Goal: Task Accomplishment & Management: Manage account settings

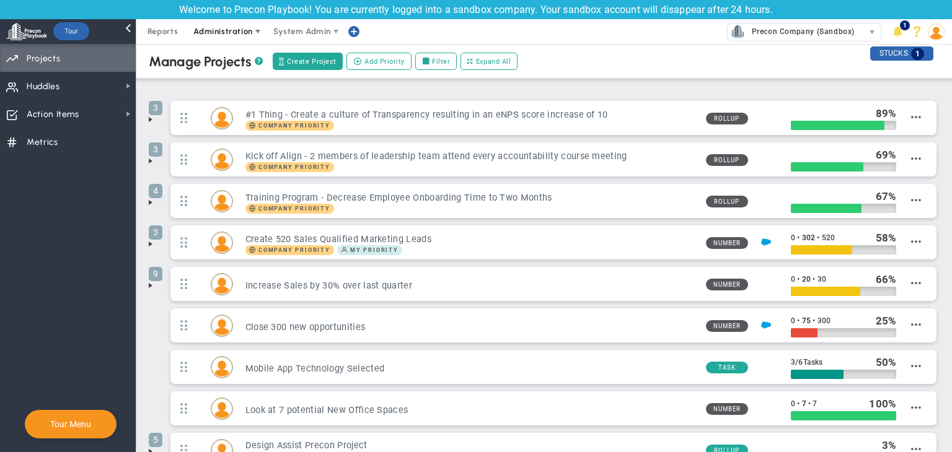
click at [230, 30] on span "Administration" at bounding box center [222, 31] width 59 height 9
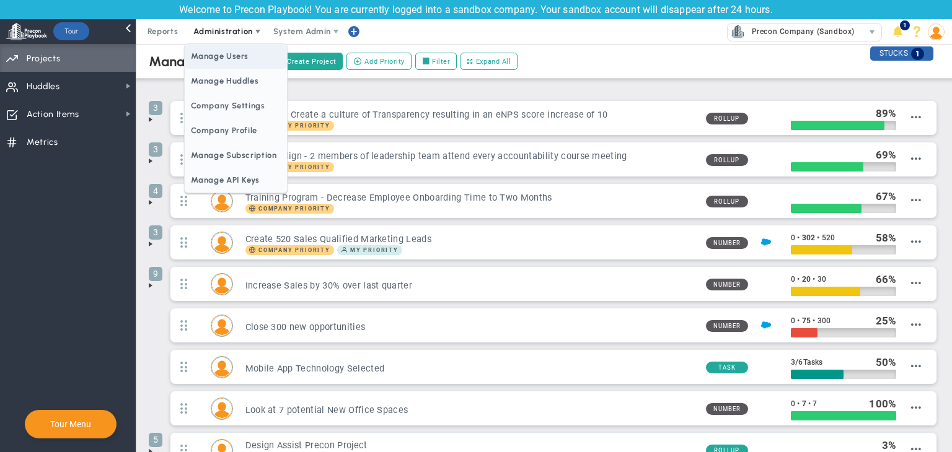
click at [229, 61] on span "Manage Users" at bounding box center [236, 56] width 102 height 25
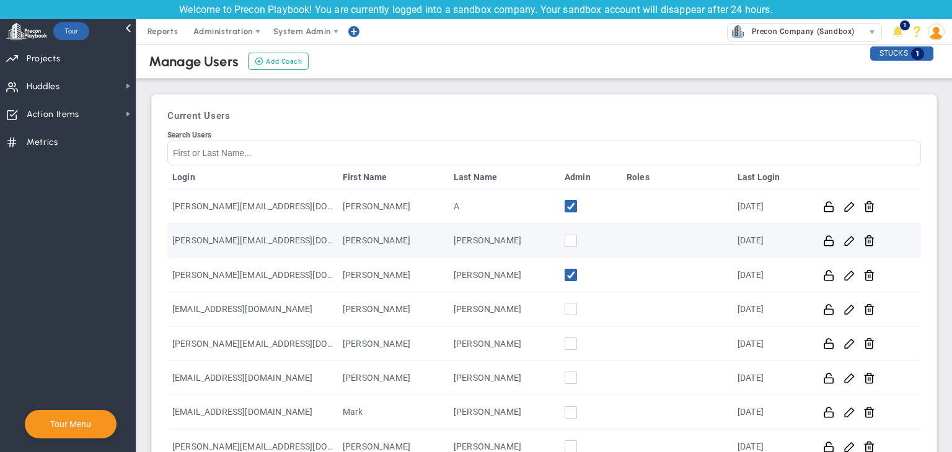
scroll to position [228, 0]
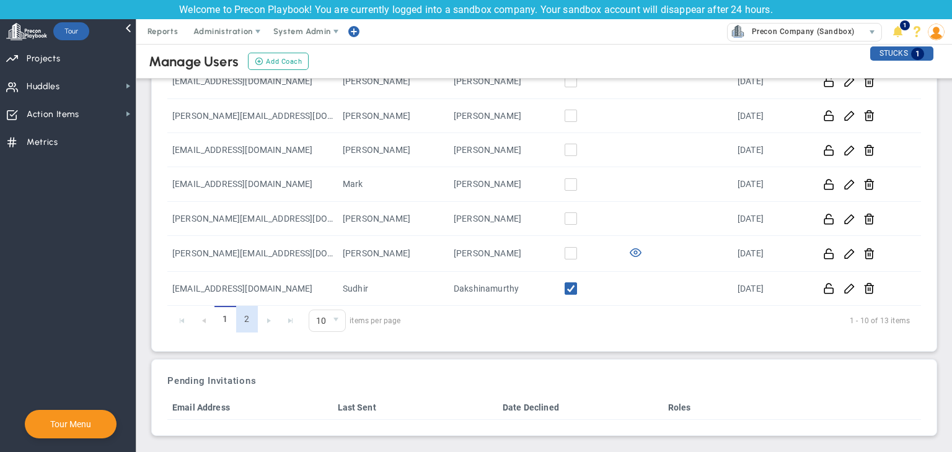
click at [251, 325] on link "2" at bounding box center [247, 319] width 22 height 27
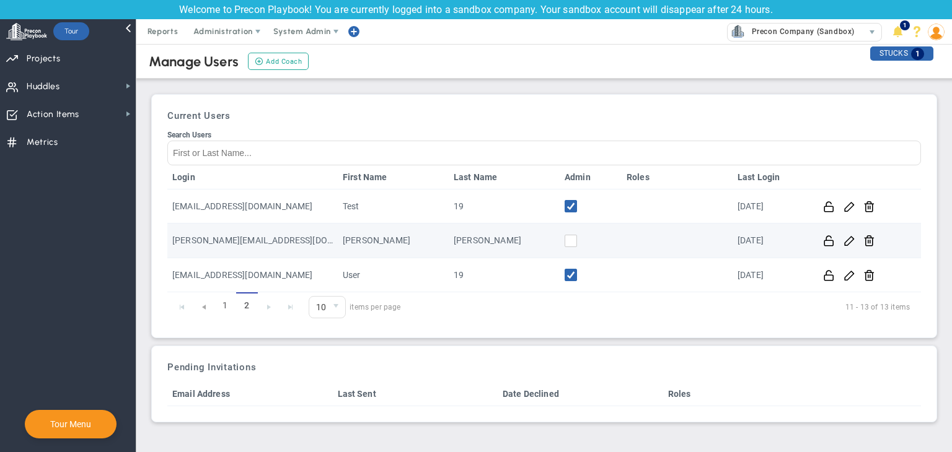
scroll to position [0, 0]
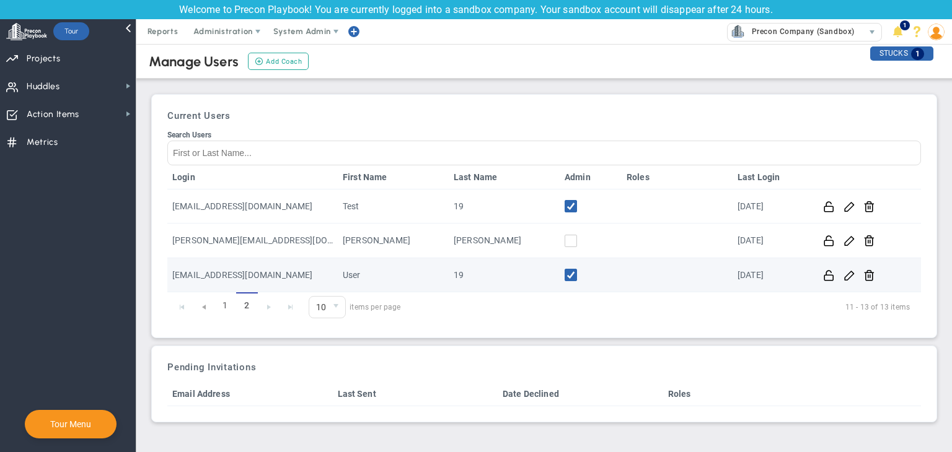
click at [563, 271] on td at bounding box center [591, 275] width 62 height 34
click at [573, 276] on input "checkbox" at bounding box center [574, 277] width 12 height 12
drag, startPoint x: 268, startPoint y: 275, endPoint x: 173, endPoint y: 271, distance: 94.3
click at [173, 271] on td "[EMAIL_ADDRESS][DOMAIN_NAME]" at bounding box center [252, 275] width 170 height 34
copy td "[EMAIL_ADDRESS][DOMAIN_NAME]"
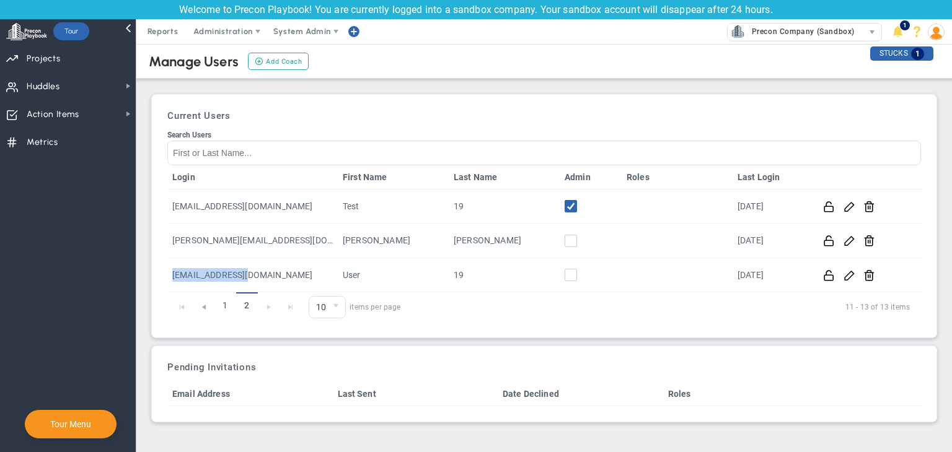
click at [945, 38] on span at bounding box center [935, 31] width 19 height 25
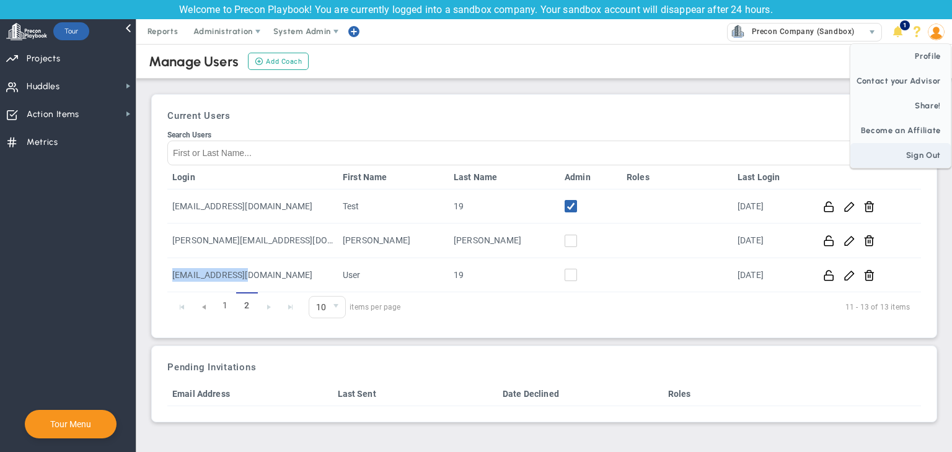
click at [942, 149] on span "Sign Out" at bounding box center [900, 155] width 100 height 25
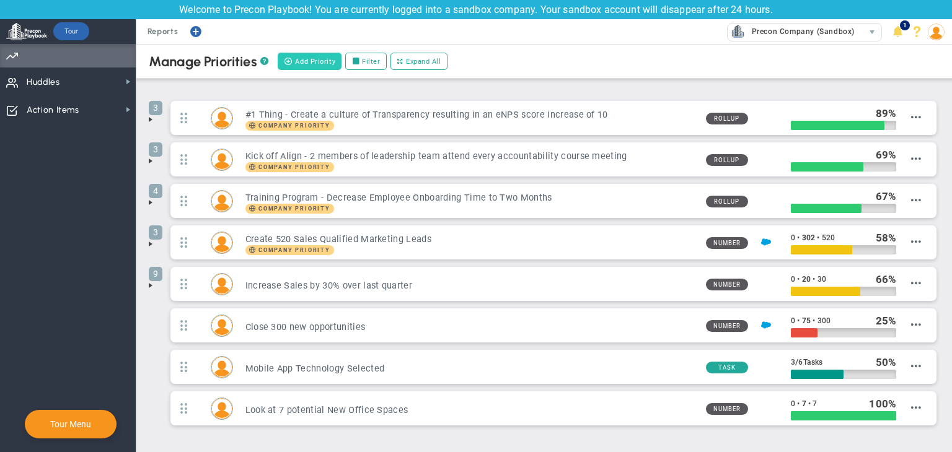
click at [304, 63] on span "Add Priority" at bounding box center [315, 61] width 40 height 11
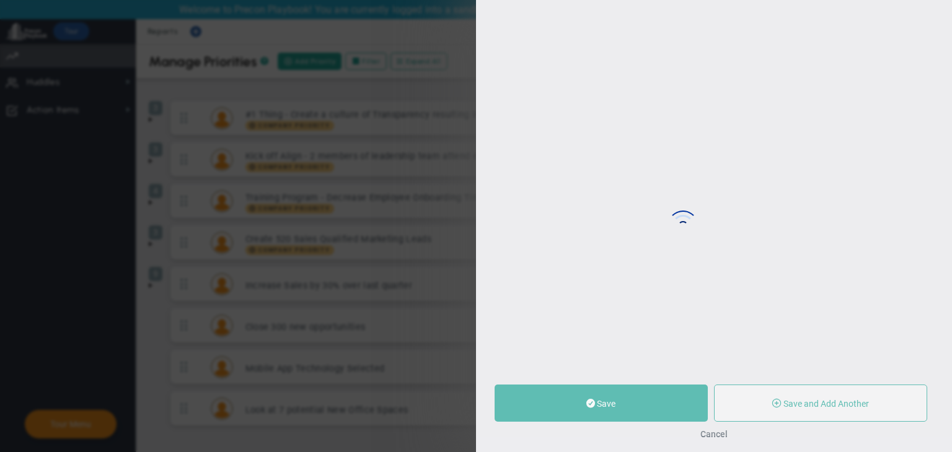
type input "0"
radio input "true"
type input "User 19"
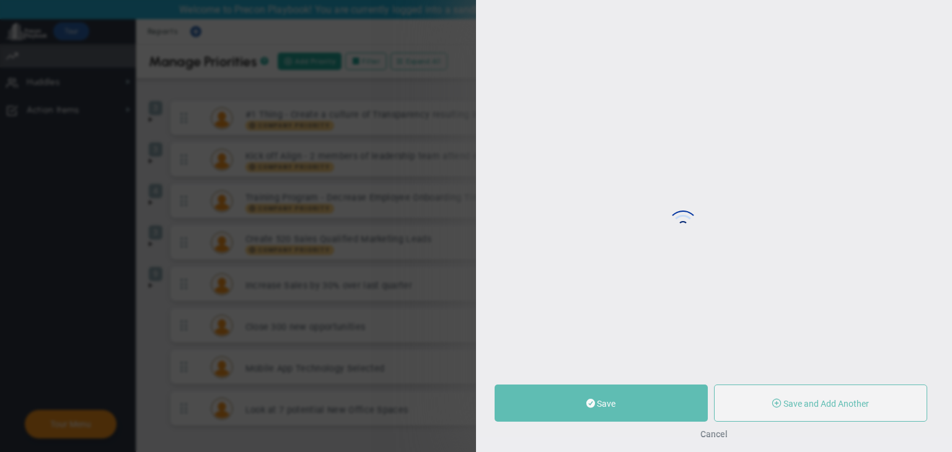
type input "0"
radio input "true"
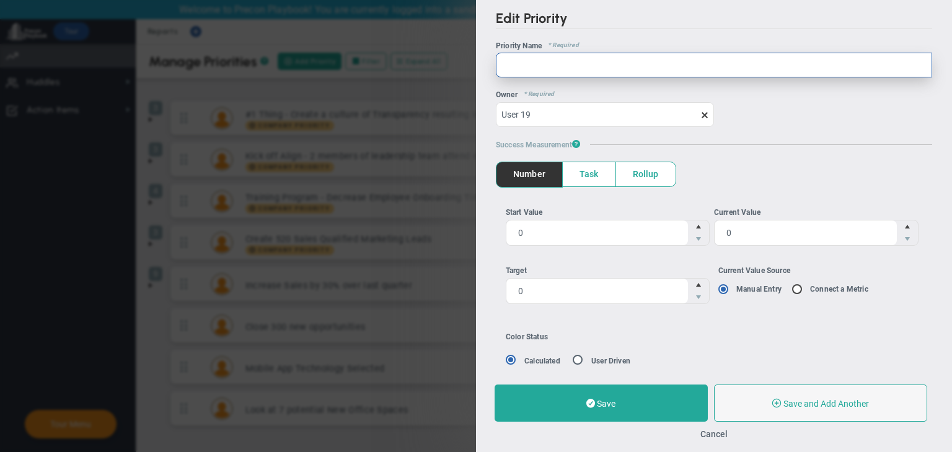
click at [547, 72] on input "text" at bounding box center [714, 65] width 436 height 25
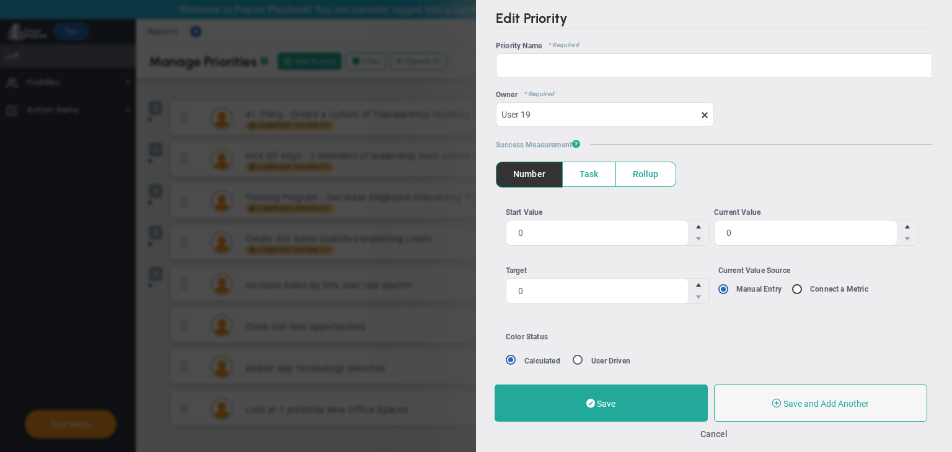
click at [719, 435] on button "Cancel" at bounding box center [713, 434] width 27 height 10
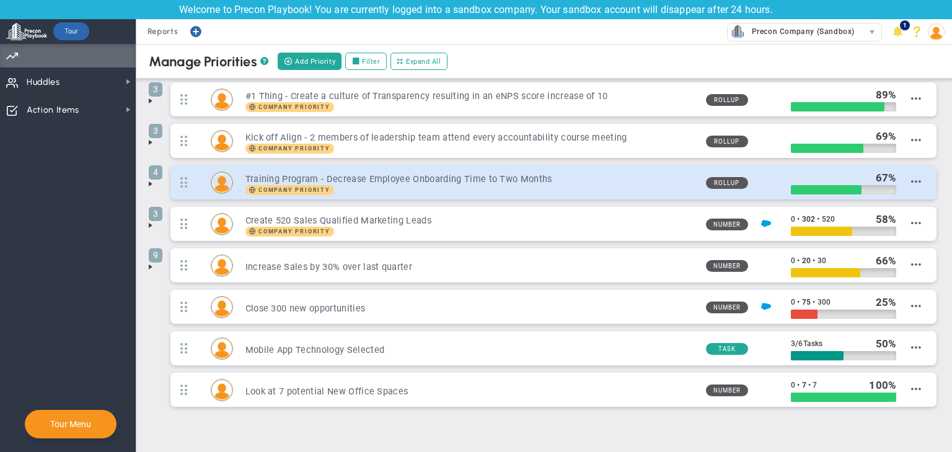
scroll to position [50, 0]
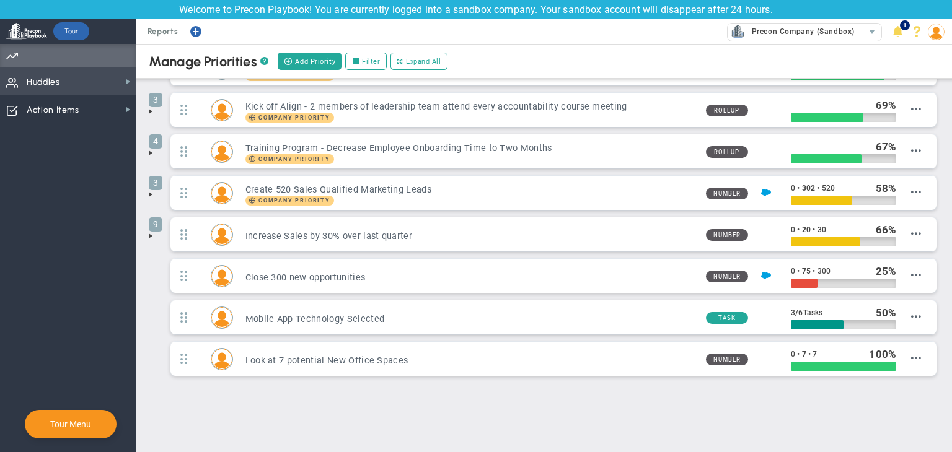
click at [108, 81] on span "Huddles Huddles" at bounding box center [68, 82] width 136 height 28
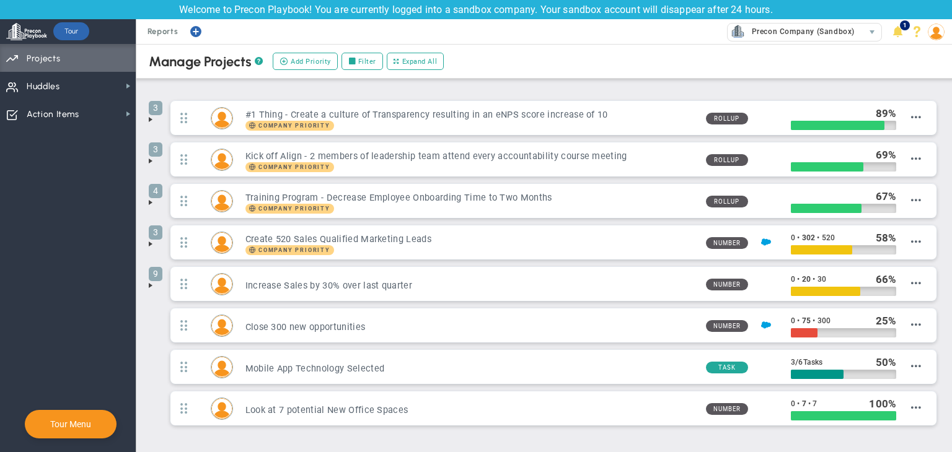
click at [937, 38] on img at bounding box center [936, 32] width 17 height 17
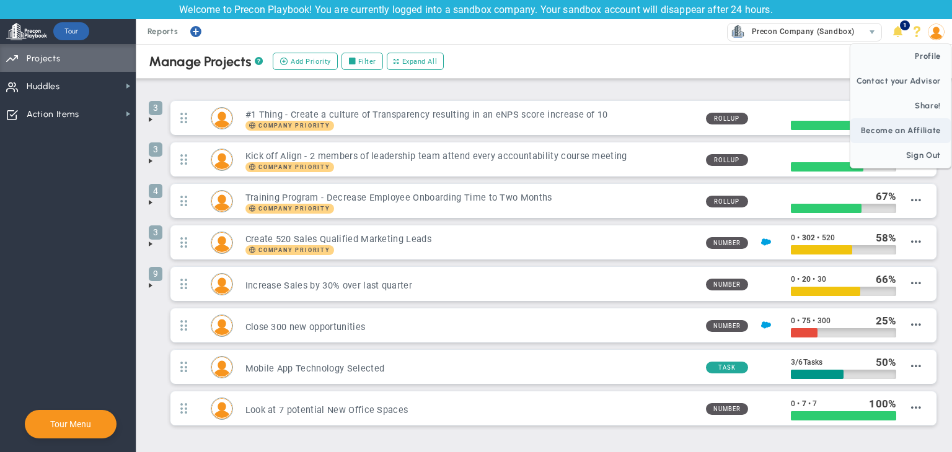
click at [903, 154] on span "Sign Out" at bounding box center [900, 155] width 100 height 25
